Goal: Check status: Check status

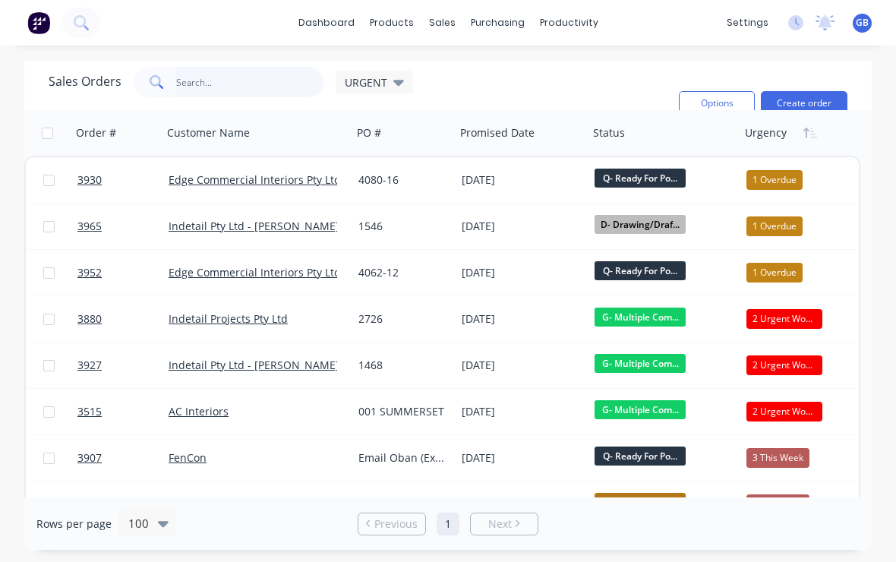
click at [231, 83] on input "text" at bounding box center [250, 82] width 148 height 30
type input "3"
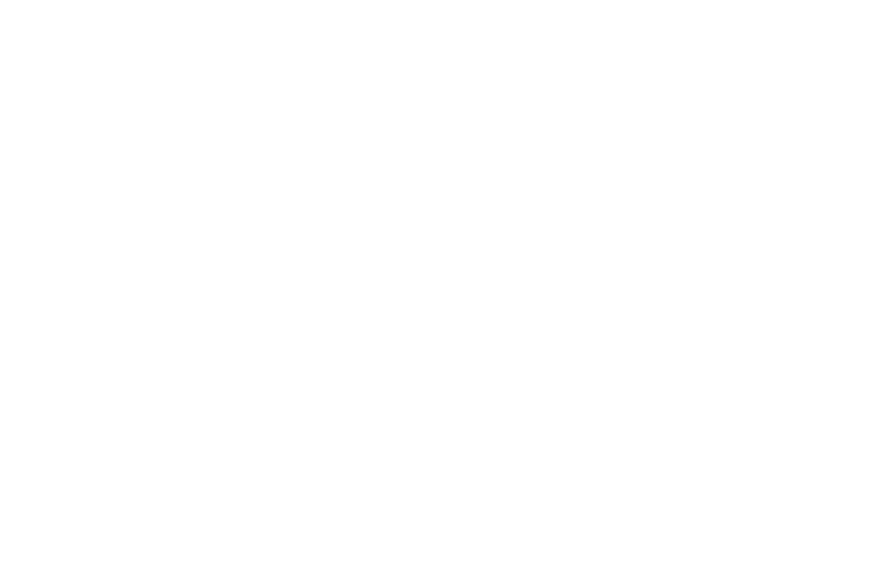
click at [690, 0] on html at bounding box center [448, 0] width 896 height 0
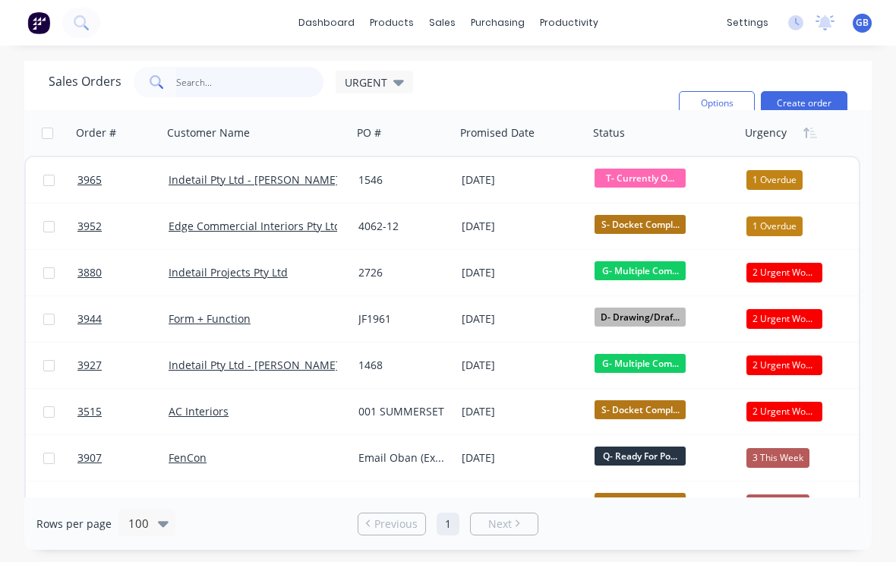
click at [217, 90] on input "text" at bounding box center [250, 82] width 148 height 30
type input "3938"
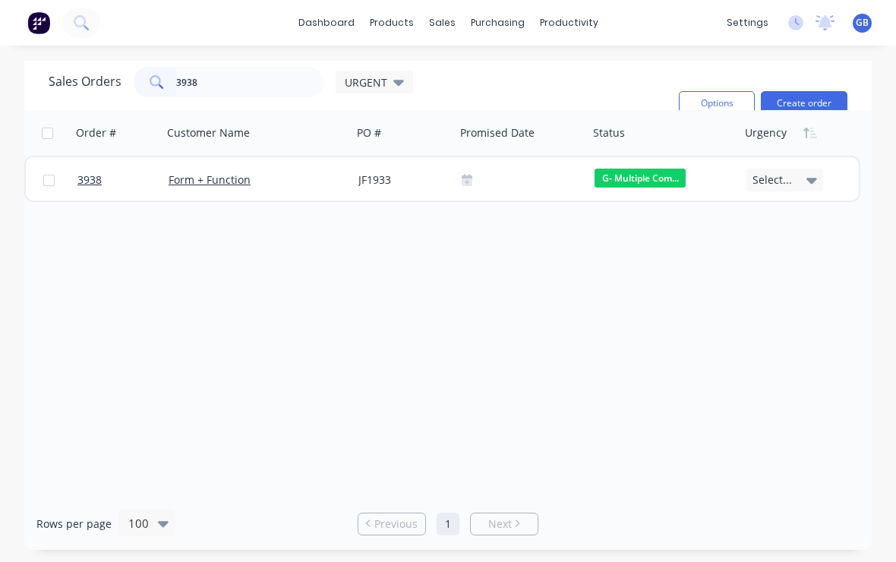
click at [94, 178] on span "3938" at bounding box center [89, 179] width 24 height 15
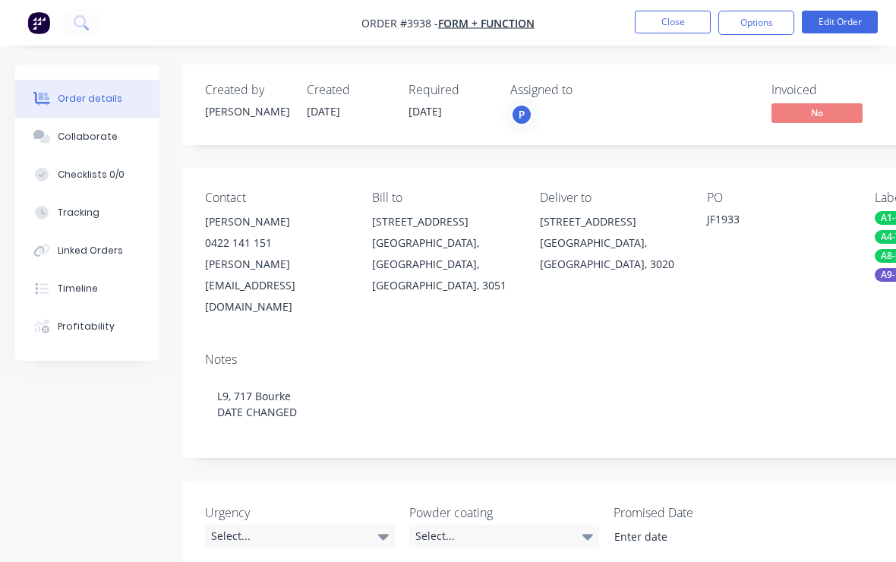
click at [86, 216] on div "Tracking" at bounding box center [79, 213] width 42 height 14
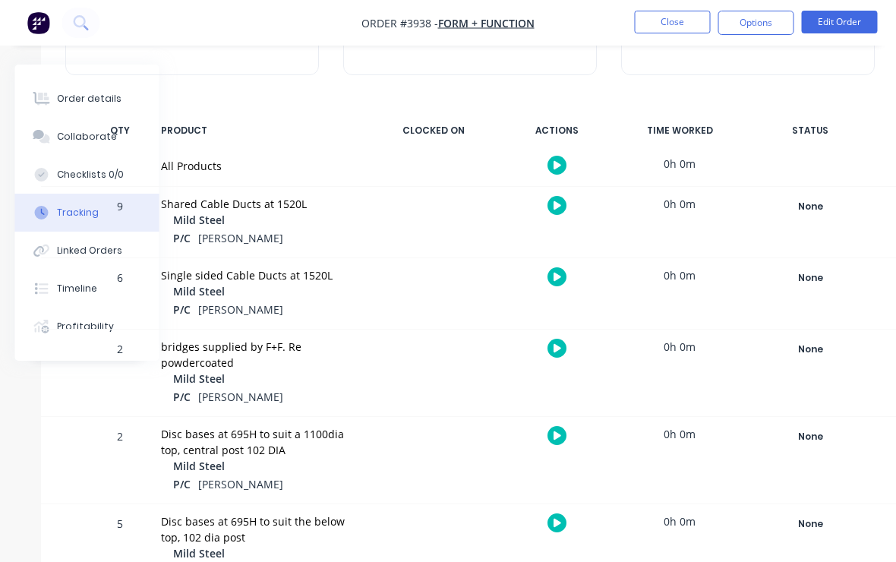
scroll to position [175, 141]
click at [820, 210] on div "None" at bounding box center [810, 207] width 109 height 20
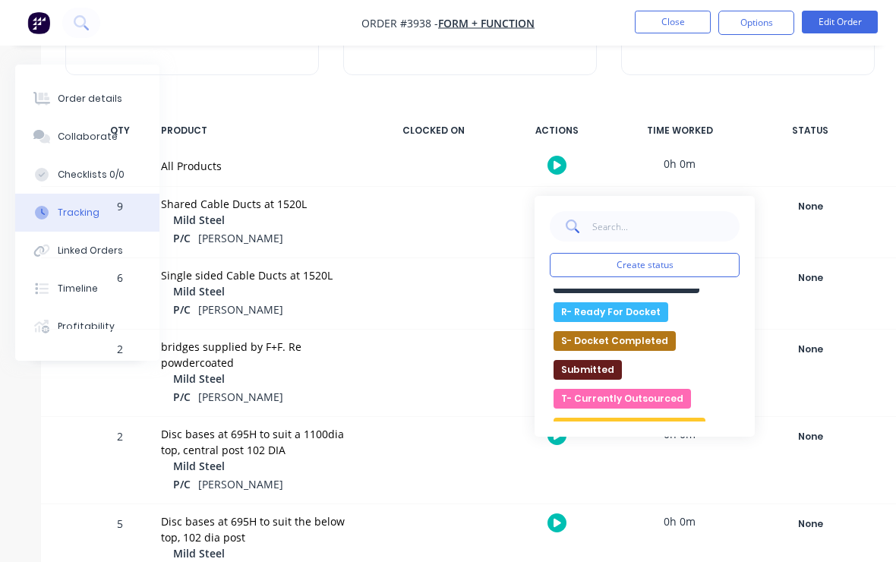
scroll to position [510, 0]
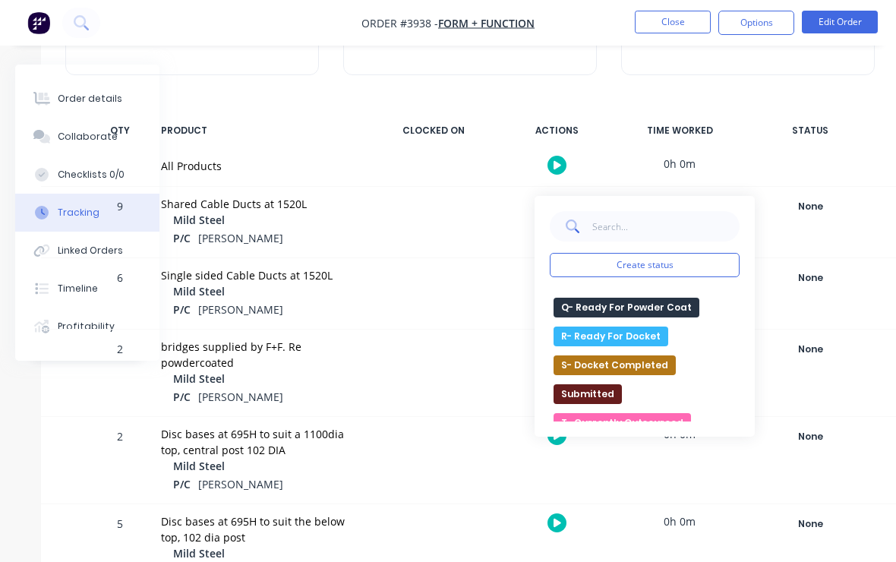
click at [662, 307] on button "Q- Ready For Powder Coat" at bounding box center [627, 308] width 146 height 20
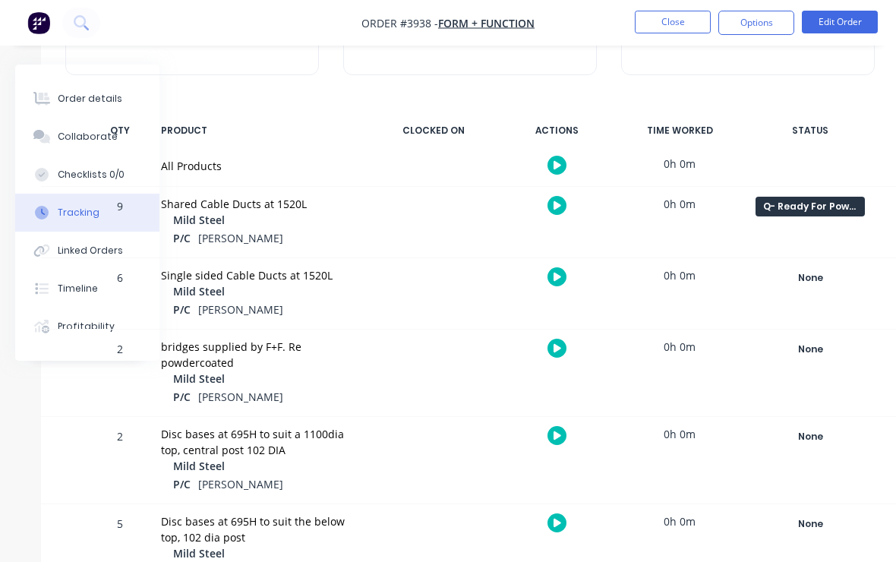
click at [817, 282] on div "None" at bounding box center [810, 278] width 109 height 20
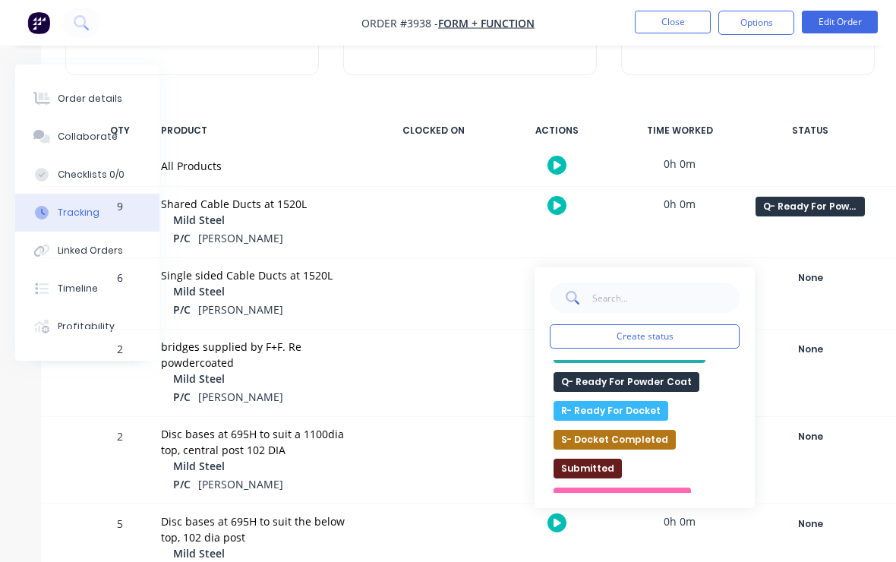
scroll to position [498, 0]
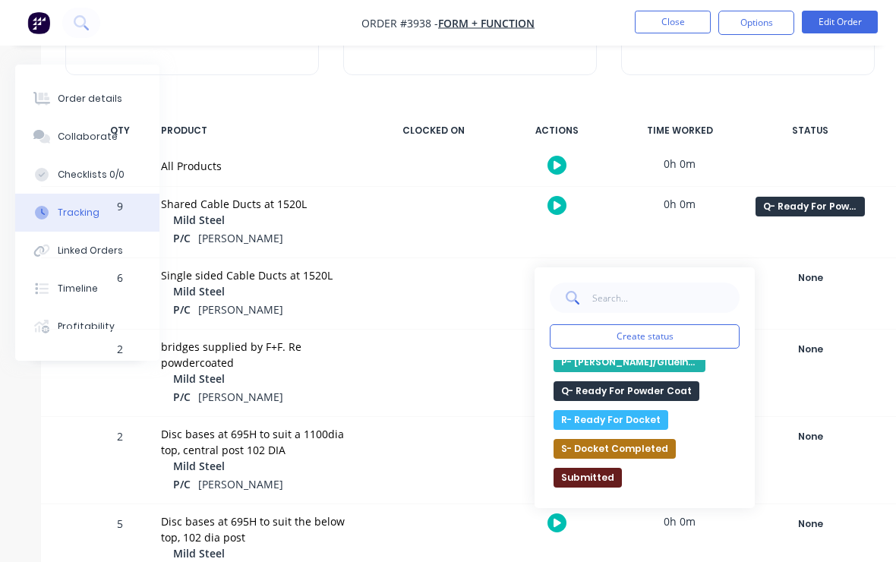
click at [679, 381] on button "Q- Ready For Powder Coat" at bounding box center [627, 391] width 146 height 20
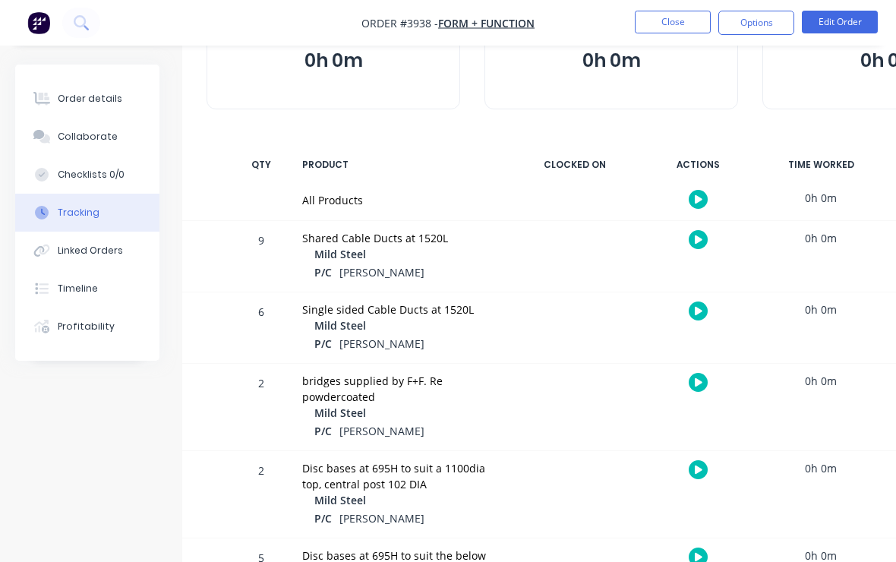
scroll to position [140, 0]
click at [109, 103] on div "Order details" at bounding box center [90, 99] width 65 height 14
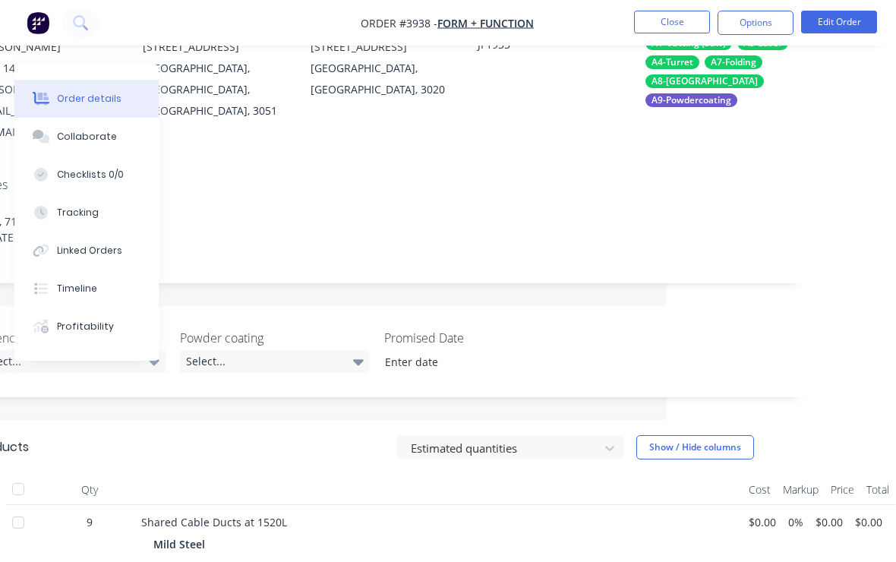
scroll to position [163, 229]
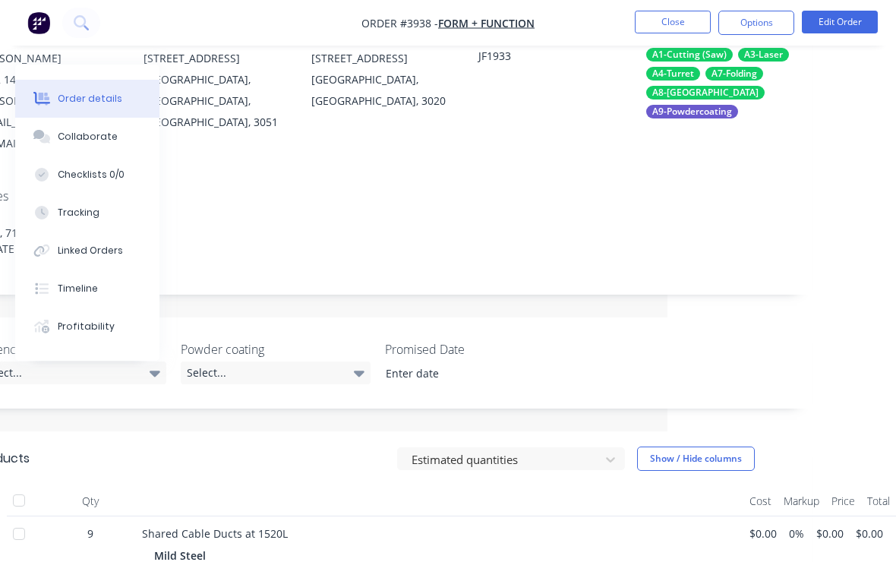
click at [675, 24] on button "Close" at bounding box center [673, 22] width 76 height 23
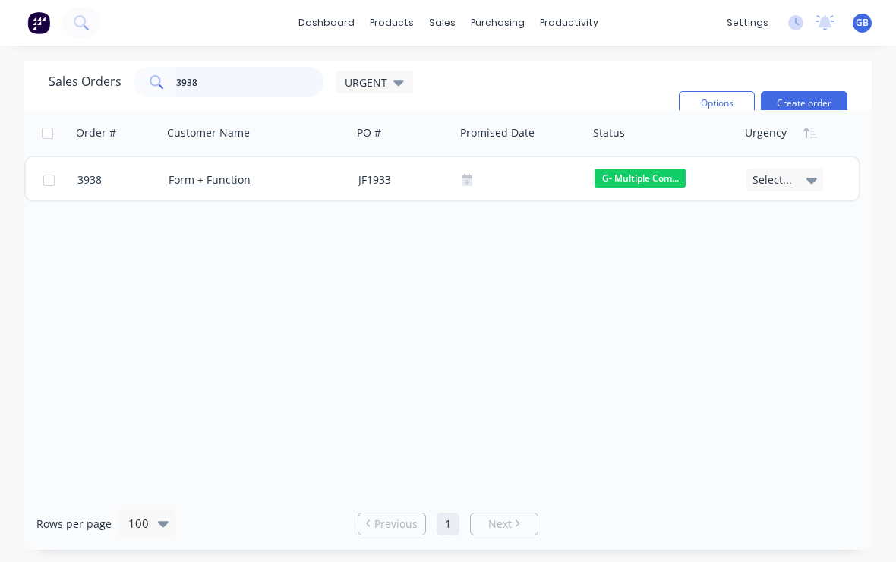
click at [245, 67] on input "3938" at bounding box center [250, 82] width 148 height 30
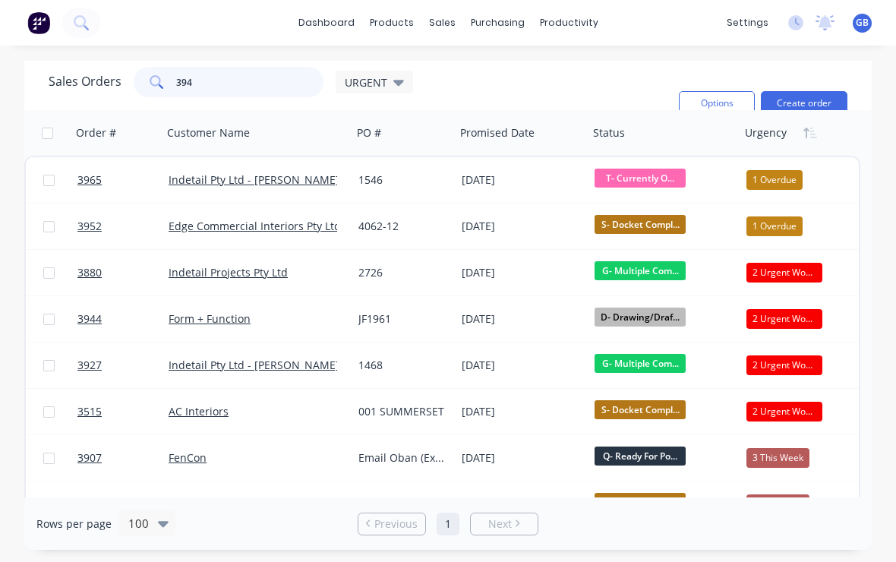
type input "3949"
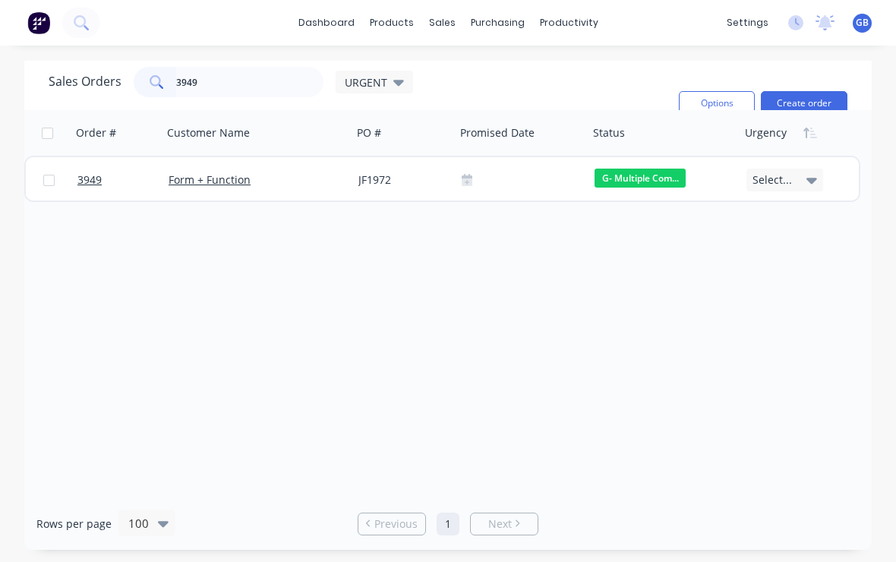
click at [100, 172] on span "3949" at bounding box center [89, 179] width 24 height 15
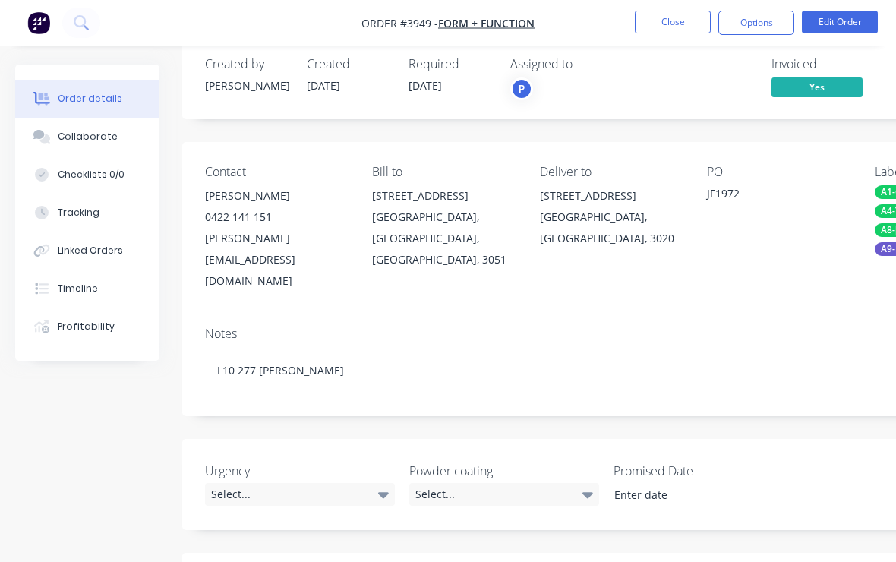
click at [84, 213] on div "Tracking" at bounding box center [79, 213] width 42 height 14
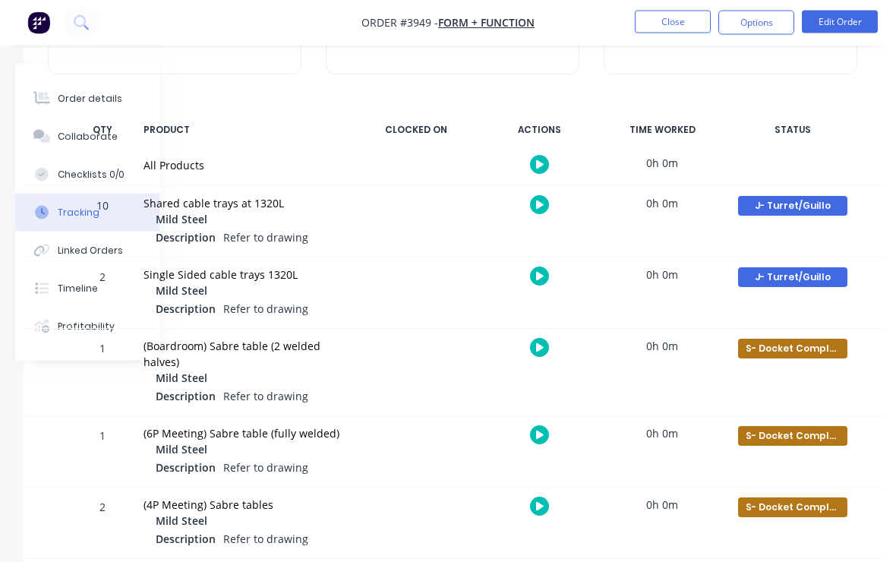
scroll to position [175, 159]
click at [807, 209] on div "J- Turret/Guillo" at bounding box center [792, 206] width 109 height 20
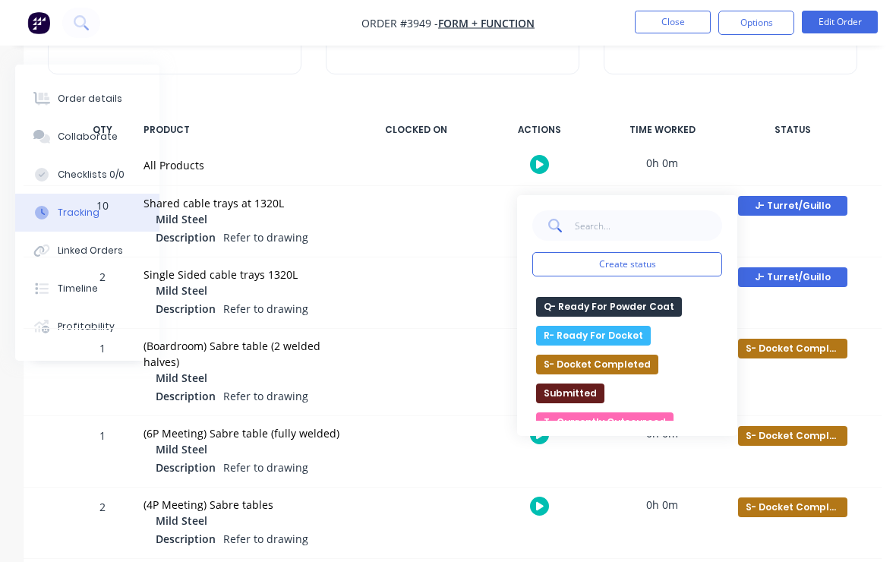
scroll to position [510, 0]
click at [637, 308] on button "Q- Ready For Powder Coat" at bounding box center [609, 308] width 146 height 20
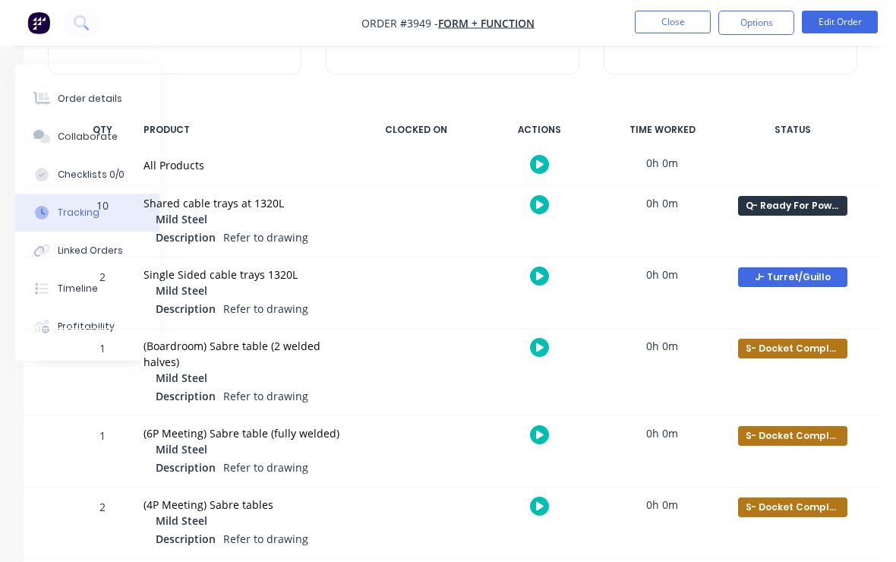
click at [800, 279] on div "J- Turret/Guillo" at bounding box center [792, 277] width 109 height 20
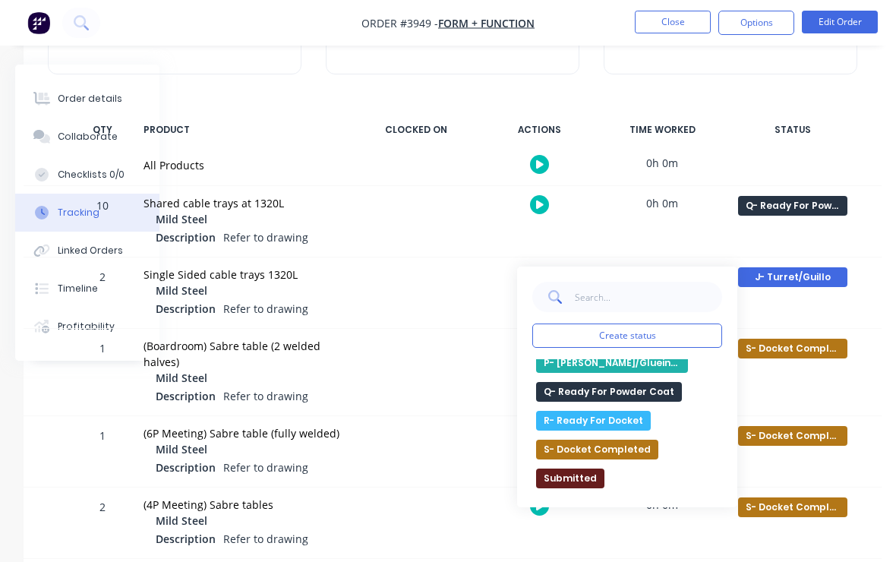
scroll to position [508, 0]
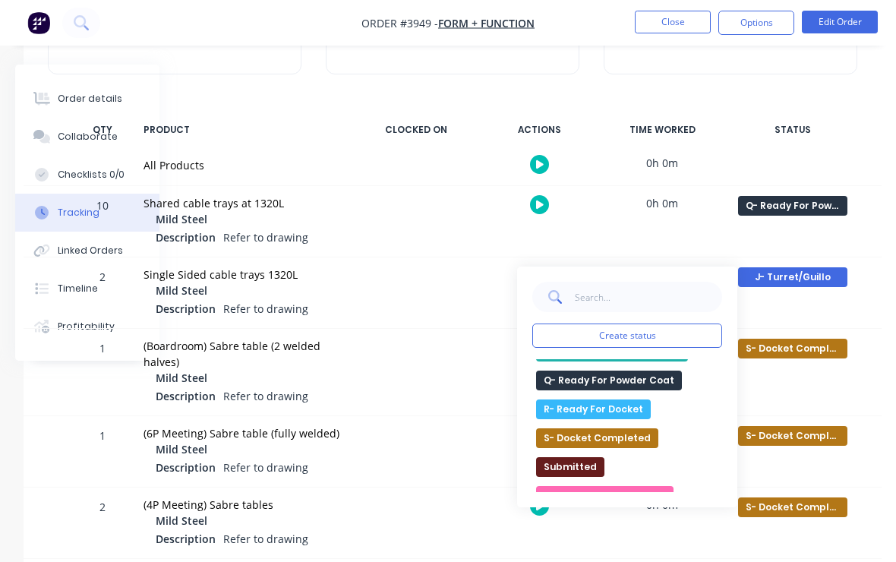
click at [647, 381] on button "Q- Ready For Powder Coat" at bounding box center [609, 381] width 146 height 20
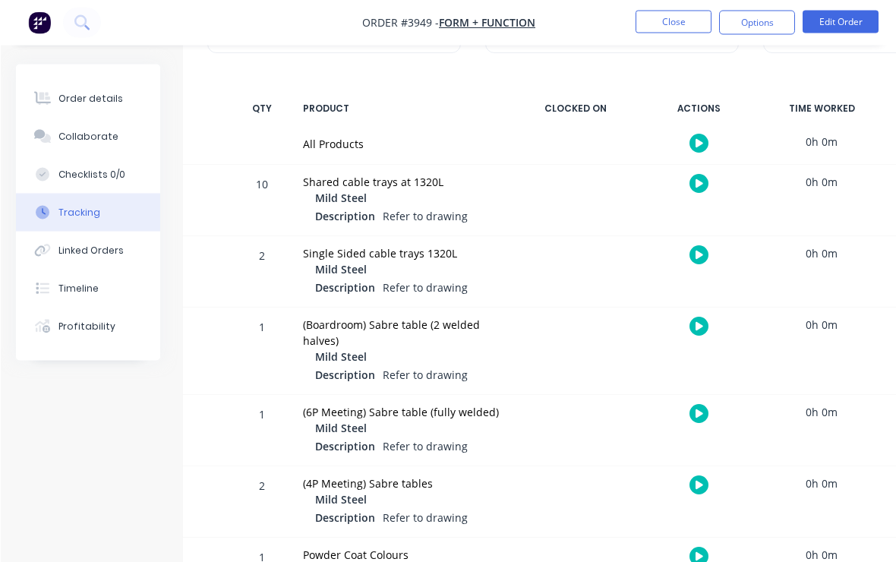
scroll to position [197, 0]
click at [684, 30] on button "Close" at bounding box center [673, 22] width 76 height 23
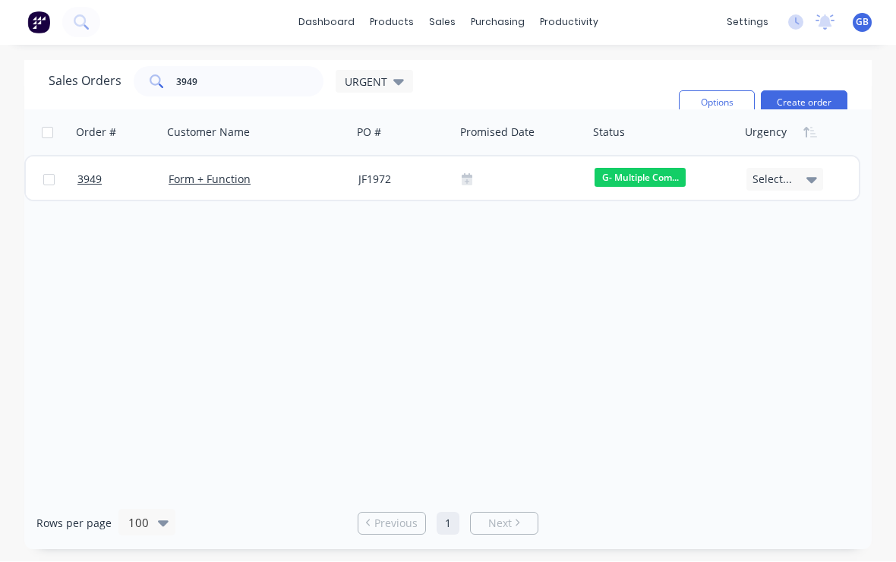
click at [101, 183] on span "3949" at bounding box center [89, 179] width 24 height 15
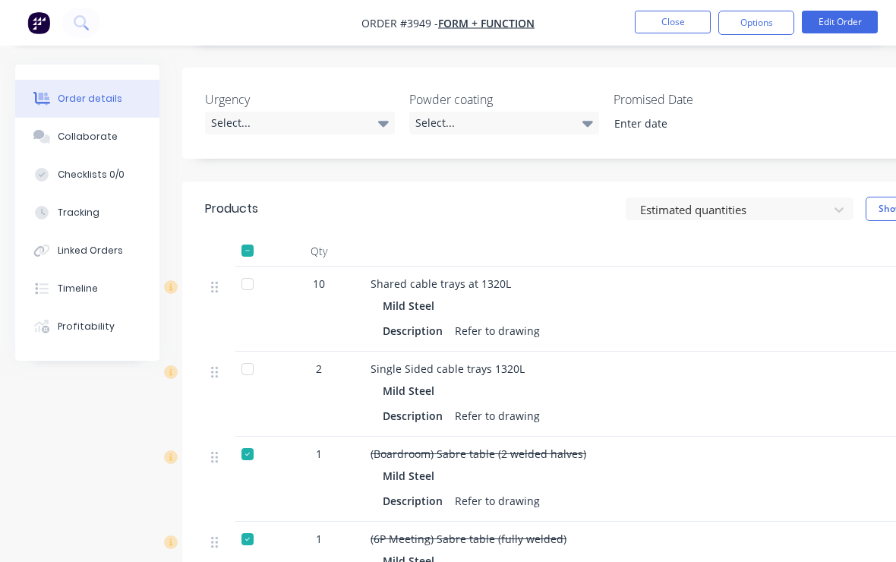
scroll to position [333, 0]
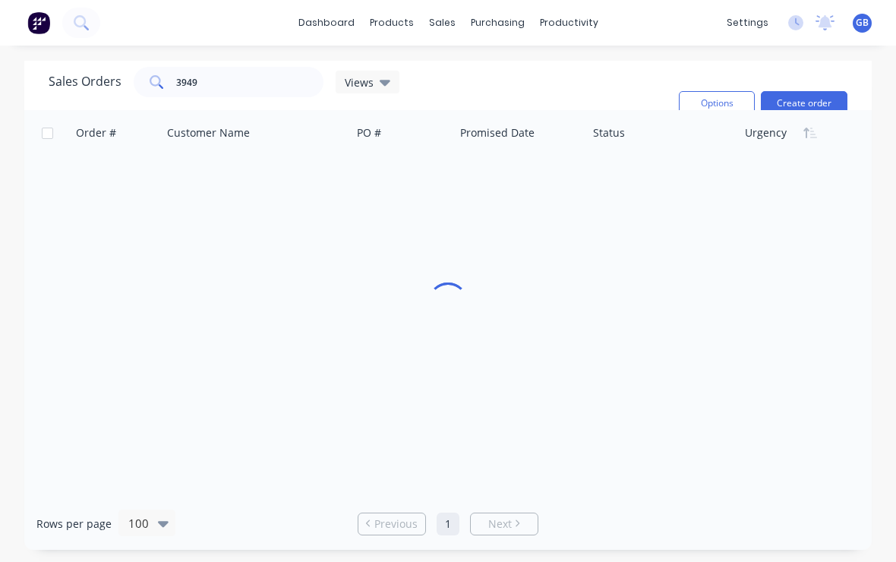
scroll to position [26, 0]
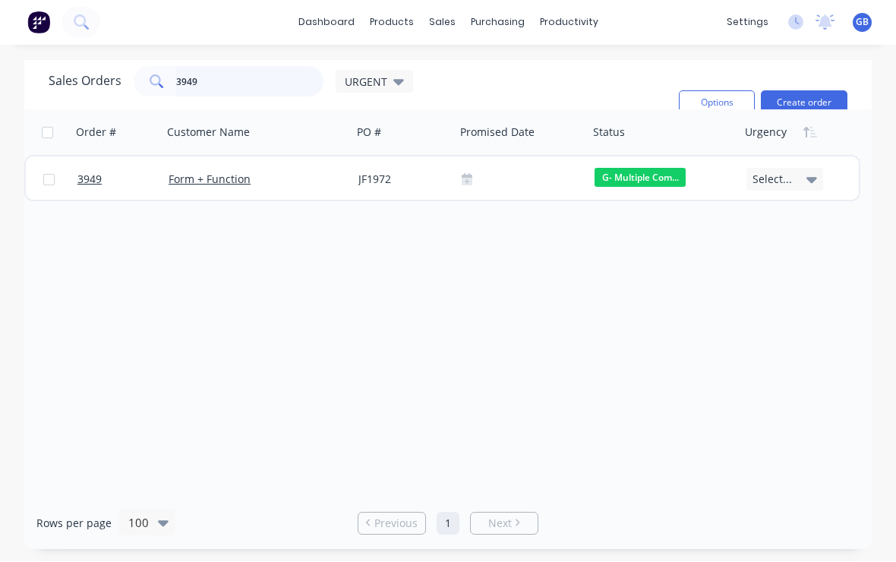
click at [246, 67] on input "3949" at bounding box center [250, 82] width 148 height 30
type input "3"
